Goal: Information Seeking & Learning: Learn about a topic

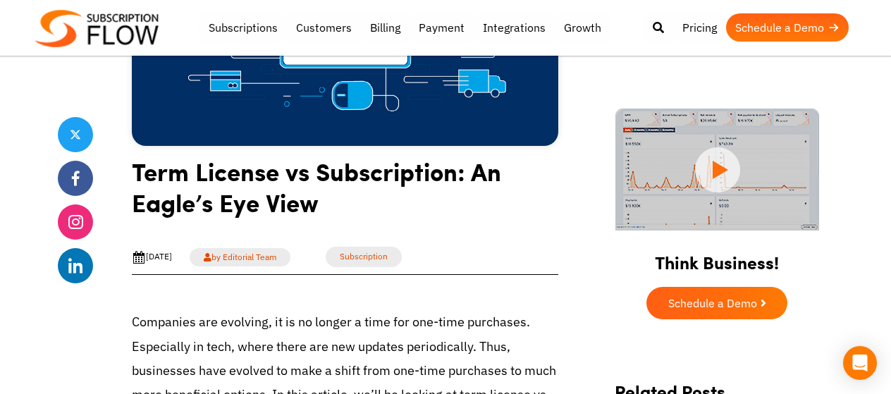
scroll to position [211, 0]
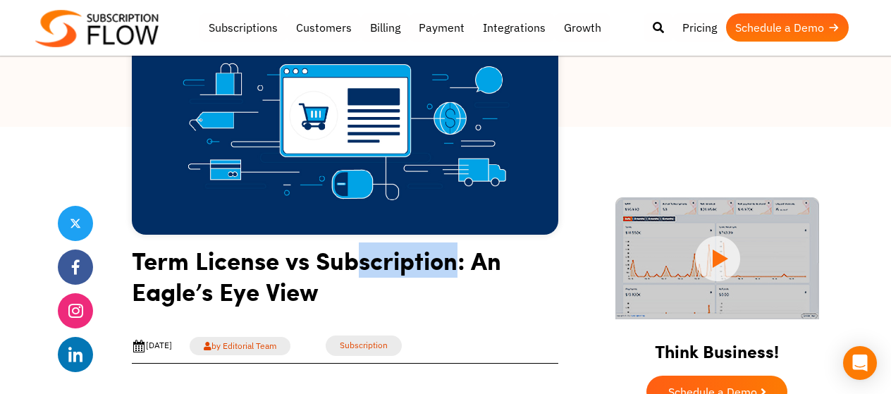
drag, startPoint x: 357, startPoint y: 263, endPoint x: 468, endPoint y: 269, distance: 111.5
click at [460, 269] on h1 "Term License vs Subscription: An Eagle’s Eye View" at bounding box center [345, 281] width 426 height 73
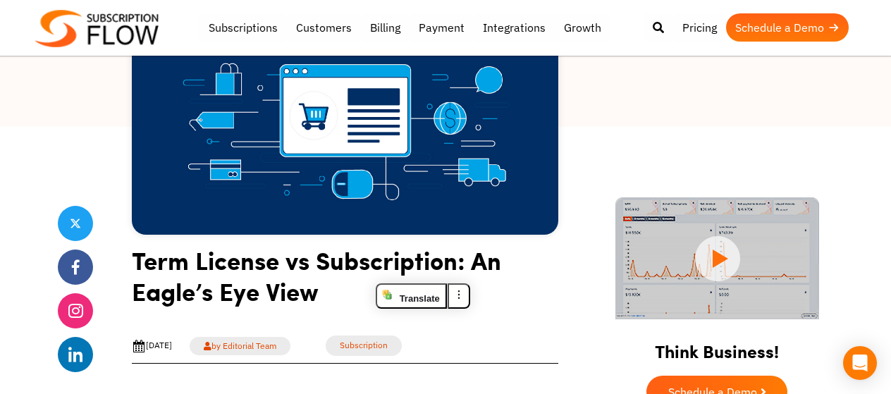
click at [524, 268] on h1 "Term License vs Subscription: An Eagle’s Eye View" at bounding box center [345, 281] width 426 height 73
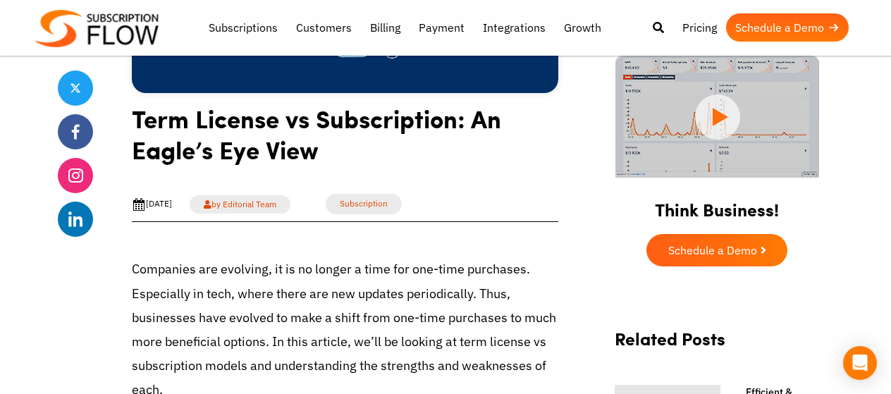
scroll to position [423, 0]
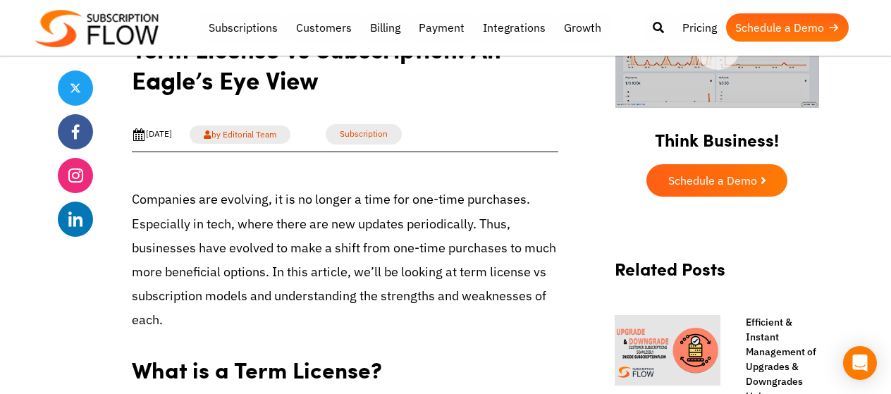
click at [386, 207] on p "Companies are evolving, it is no longer a time for one-time purchases. Especial…" at bounding box center [345, 260] width 426 height 145
drag, startPoint x: 320, startPoint y: 200, endPoint x: 438, endPoint y: 203, distance: 118.5
click at [399, 203] on p "Companies are evolving, it is no longer a time for one-time purchases. Especial…" at bounding box center [345, 260] width 426 height 145
click at [438, 202] on p "Companies are evolving, it is no longer a time for one-time purchases. Especial…" at bounding box center [345, 260] width 426 height 145
drag, startPoint x: 412, startPoint y: 202, endPoint x: 508, endPoint y: 204, distance: 95.9
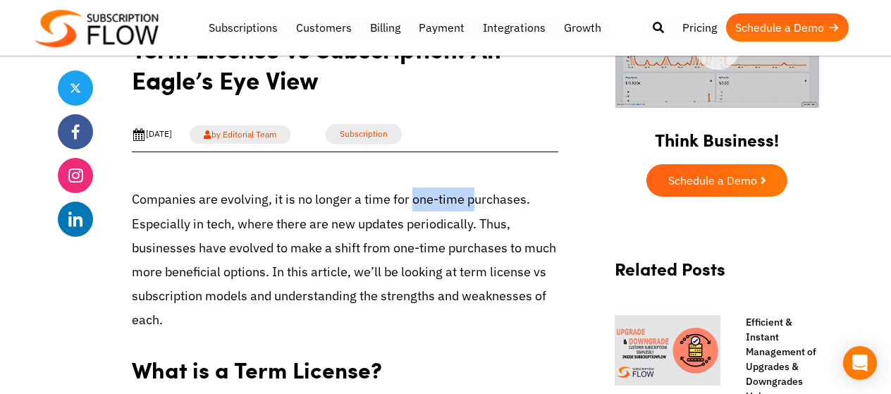
click at [498, 202] on p "Companies are evolving, it is no longer a time for one-time purchases. Especial…" at bounding box center [345, 260] width 426 height 145
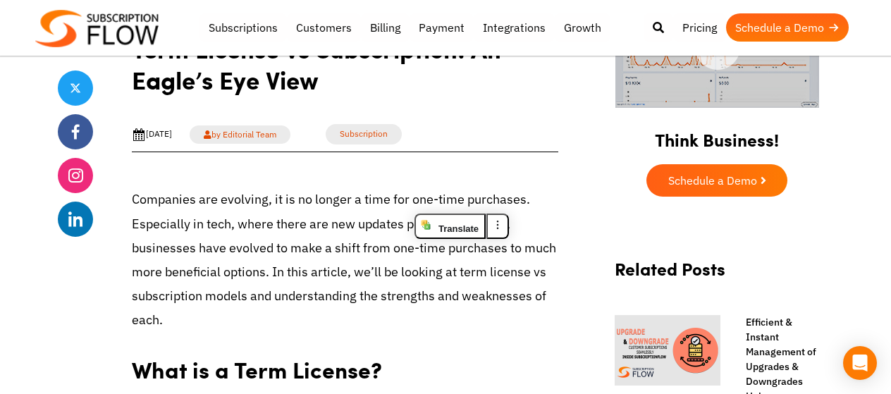
click at [550, 197] on p "Companies are evolving, it is no longer a time for one-time purchases. Especial…" at bounding box center [345, 260] width 426 height 145
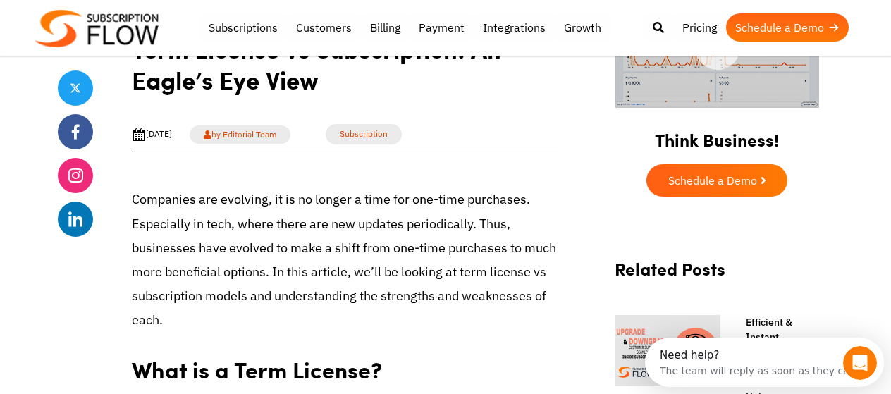
scroll to position [0, 0]
click at [419, 204] on p "Companies are evolving, it is no longer a time for one-time purchases. Especial…" at bounding box center [345, 260] width 426 height 145
click at [407, 202] on p "Companies are evolving, it is no longer a time for one-time purchases. Especial…" at bounding box center [345, 260] width 426 height 145
click at [471, 202] on p "Companies are evolving, it is no longer a time for one-time purchases. Especial…" at bounding box center [345, 260] width 426 height 145
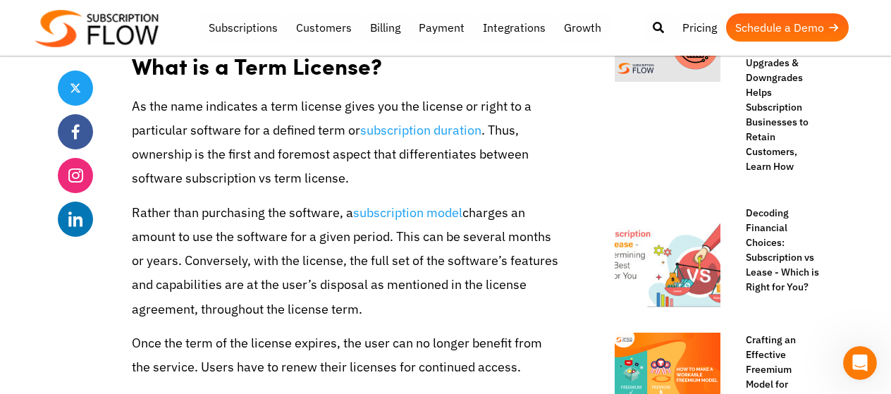
scroll to position [705, 0]
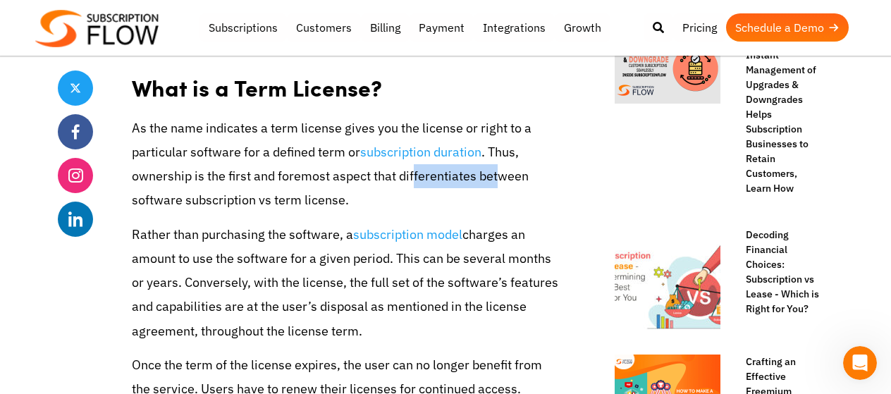
drag, startPoint x: 416, startPoint y: 178, endPoint x: 500, endPoint y: 179, distance: 83.9
click at [500, 179] on p "As the name indicates a term license gives you the license or right to a partic…" at bounding box center [345, 164] width 426 height 97
drag, startPoint x: 296, startPoint y: 190, endPoint x: 230, endPoint y: 197, distance: 66.6
click at [295, 190] on p "As the name indicates a term license gives you the license or right to a partic…" at bounding box center [345, 164] width 426 height 97
drag, startPoint x: 226, startPoint y: 197, endPoint x: 269, endPoint y: 198, distance: 43.0
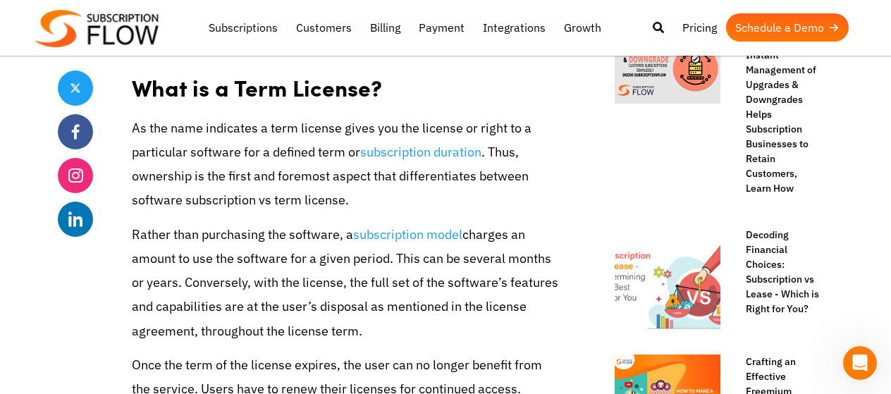
click at [269, 198] on p "As the name indicates a term license gives you the license or right to a partic…" at bounding box center [345, 164] width 426 height 97
click at [360, 197] on p "As the name indicates a term license gives you the license or right to a partic…" at bounding box center [345, 164] width 426 height 97
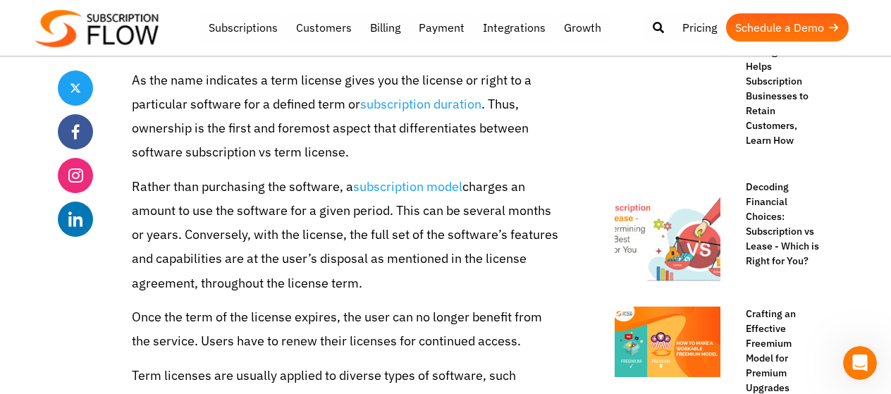
scroll to position [775, 0]
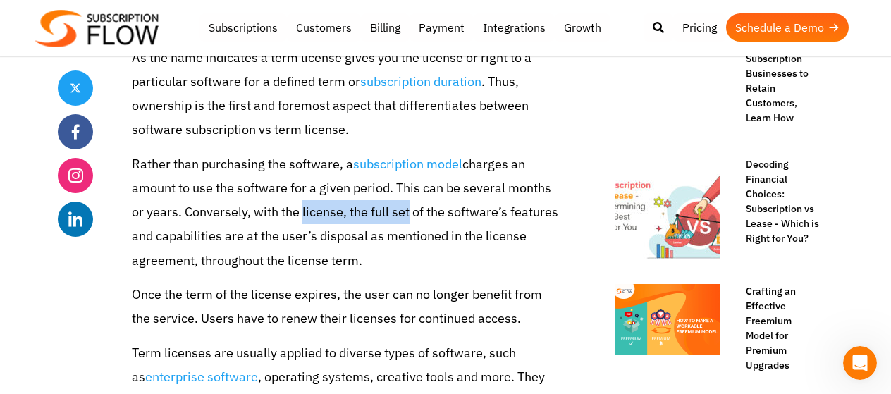
drag, startPoint x: 331, startPoint y: 214, endPoint x: 426, endPoint y: 214, distance: 95.2
click at [405, 214] on p "Rather than purchasing the software, a subscription model charges an amount to …" at bounding box center [345, 212] width 426 height 121
click at [429, 214] on p "Rather than purchasing the software, a subscription model charges an amount to …" at bounding box center [345, 212] width 426 height 121
drag, startPoint x: 475, startPoint y: 209, endPoint x: 520, endPoint y: 212, distance: 45.2
click at [511, 211] on p "Rather than purchasing the software, a subscription model charges an amount to …" at bounding box center [345, 212] width 426 height 121
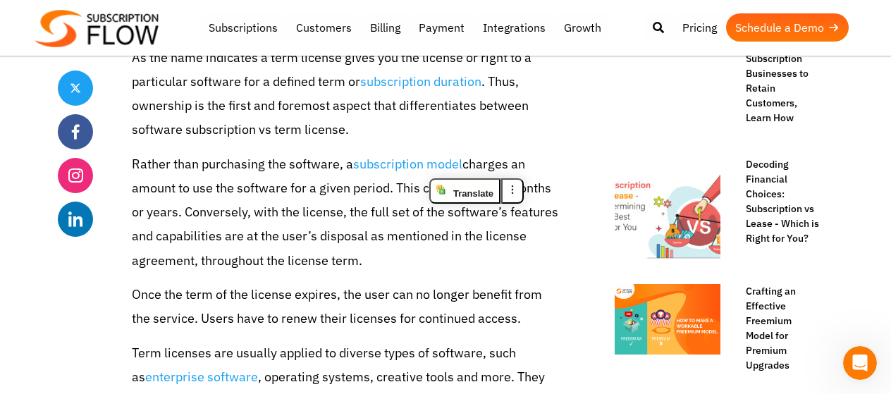
click at [355, 239] on p "Rather than purchasing the software, a subscription model charges an amount to …" at bounding box center [345, 212] width 426 height 121
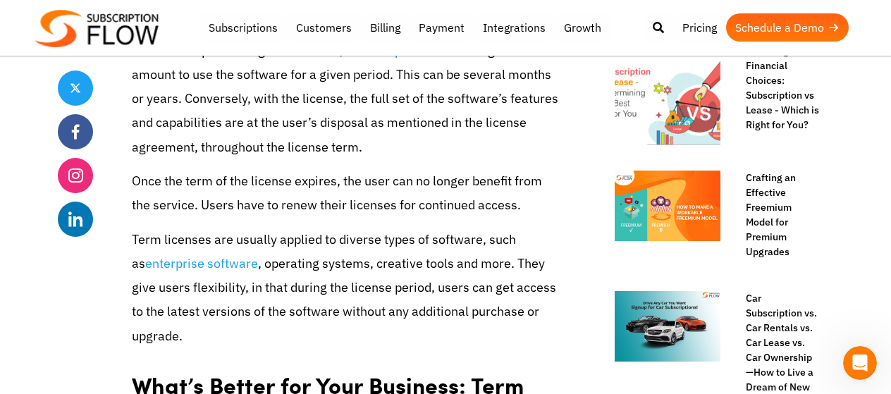
scroll to position [916, 0]
